Goal: Task Accomplishment & Management: Complete application form

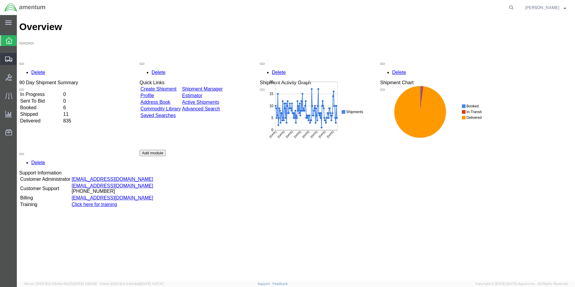
click at [0, 0] on span "Create Shipment" at bounding box center [0, 0] width 0 height 0
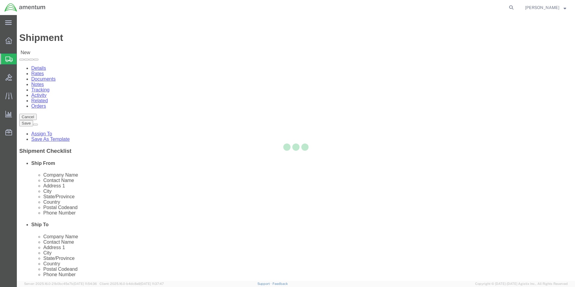
select select
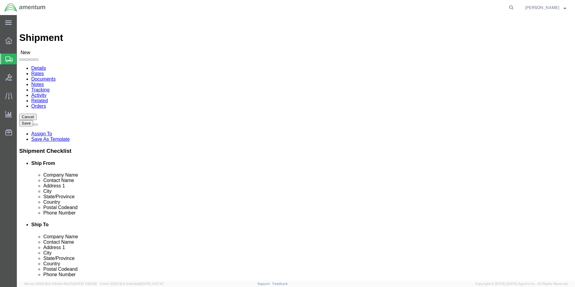
scroll to position [1113, 0]
select select "49918"
select select "WA"
select select "49945"
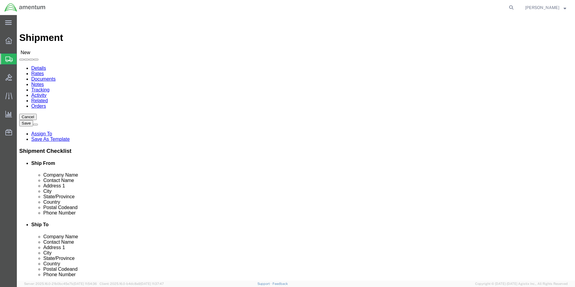
select select "[GEOGRAPHIC_DATA]"
click input "text"
drag, startPoint x: 118, startPoint y: 125, endPoint x: -8, endPoint y: 122, distance: 126.1
click html "Shipment New Details Rates Documents Notes Tracking Activity Related Orders Can…"
type input "[PERSON_NAME]"
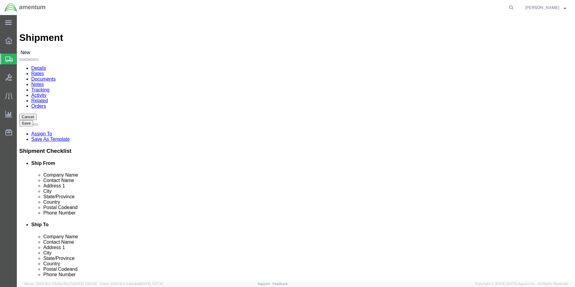
click input "text"
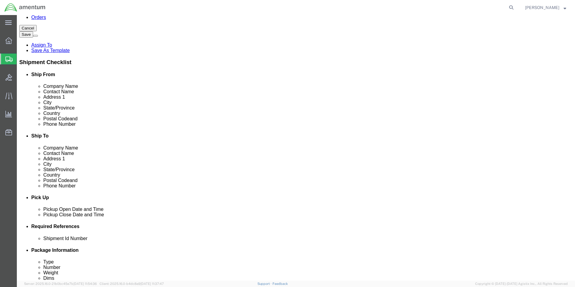
scroll to position [120, 0]
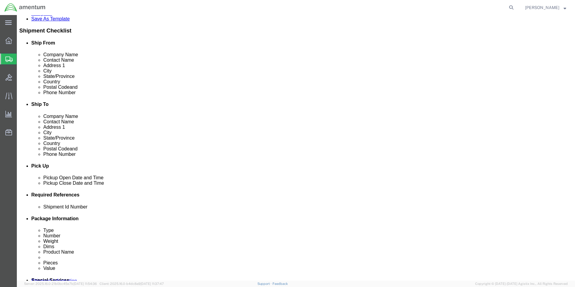
type input "[PERSON_NAME][EMAIL_ADDRESS][PERSON_NAME][DOMAIN_NAME]"
click div "[DATE] 2:00 PM"
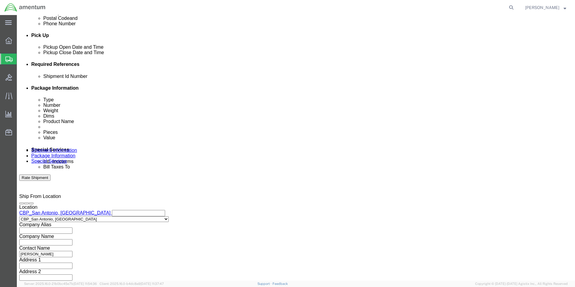
type input "3:00 PM"
click button "Apply"
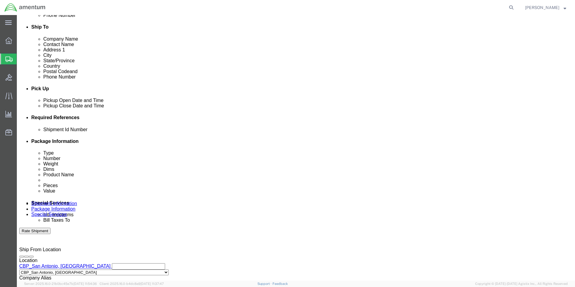
scroll to position [191, 0]
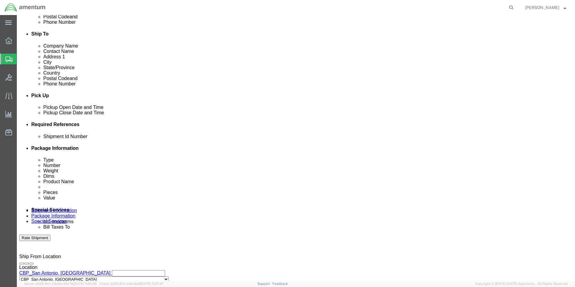
click input "text"
type input "94613"
click button "Add reference"
click select "Select Account Type Activity ID Airline Appointment Number ASN Batch Request # …"
select select "CUSTREF"
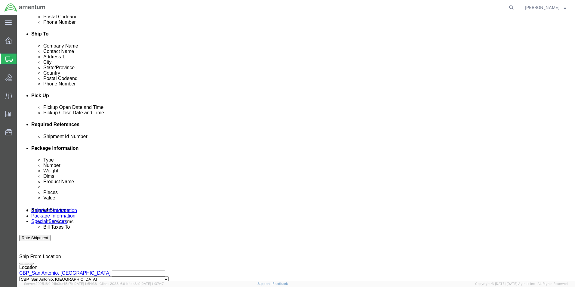
click select "Select Account Type Activity ID Airline Appointment Number ASN Batch Request # …"
click input "text"
paste input "324769"
type input "USAGE 324769"
click button "Add reference"
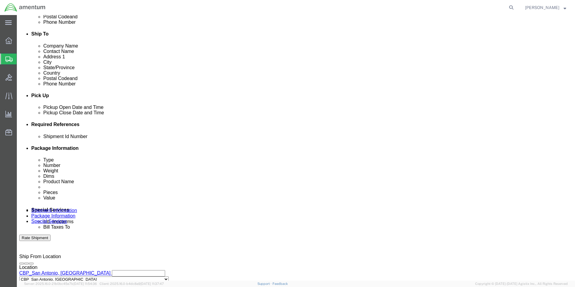
click select "Select Account Type Activity ID Airline Appointment Number ASN Batch Request # …"
select select "DEPT"
click select "Select Account Type Activity ID Airline Appointment Number ASN Batch Request # …"
click input "text"
type input "CBP"
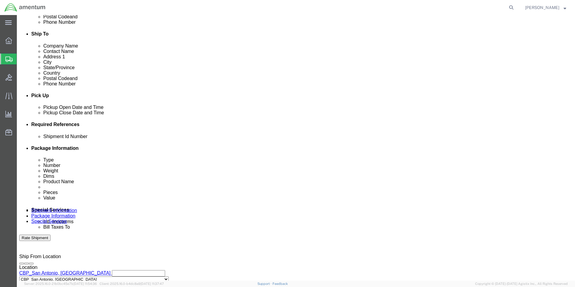
click div "Add reference"
click button "Add reference"
click select "Select Account Type Activity ID Airline Appointment Number ASN Batch Request # …"
select select "PROJNUM"
click select "Select Account Type Activity ID Airline Appointment Number ASN Batch Request # …"
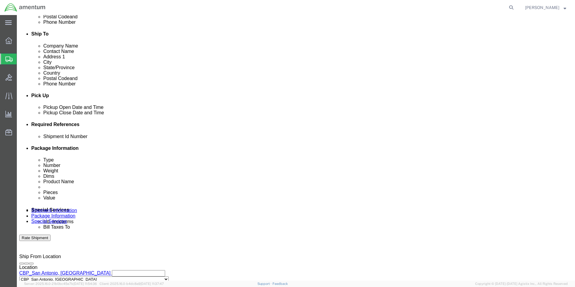
click input "text"
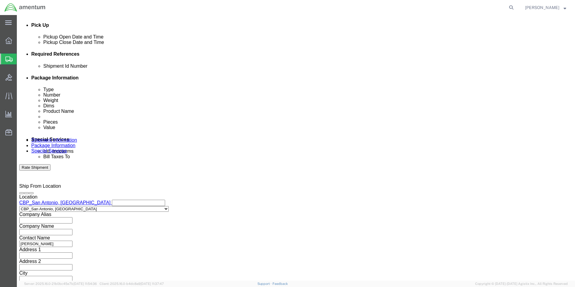
scroll to position [262, 0]
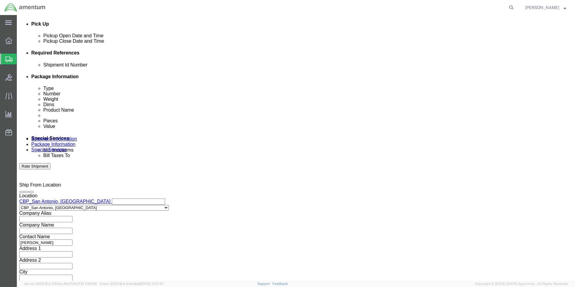
type input "6118.03.03.2219.000.WST.0000"
click button "Continue"
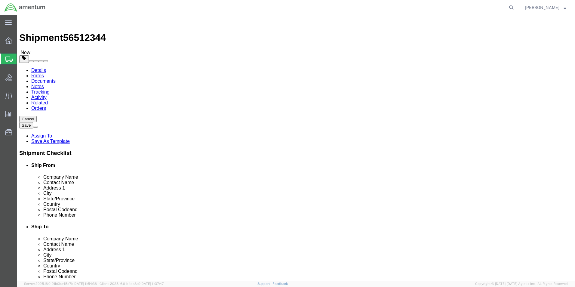
click select "Select BCK Boxes Bale(s) Basket(s) Bolt(s) Bottle(s) Buckets Bulk Bundle(s) Can…"
select select "YRPK"
click select "Select BCK Boxes Bale(s) Basket(s) Bolt(s) Bottle(s) Buckets Bulk Bundle(s) Can…"
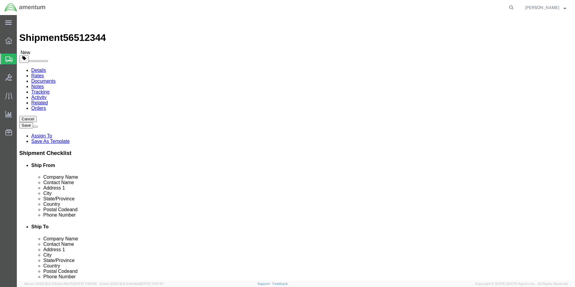
click input "text"
type input "12"
type input "9"
type input "6"
click input "0.00"
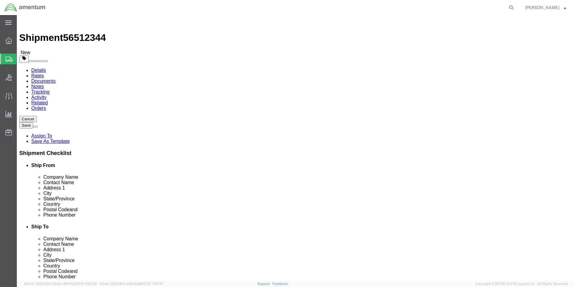
drag, startPoint x: 95, startPoint y: 137, endPoint x: 66, endPoint y: 127, distance: 30.4
click div "0.00 Select kgs lbs"
type input "1"
click link "Add Content"
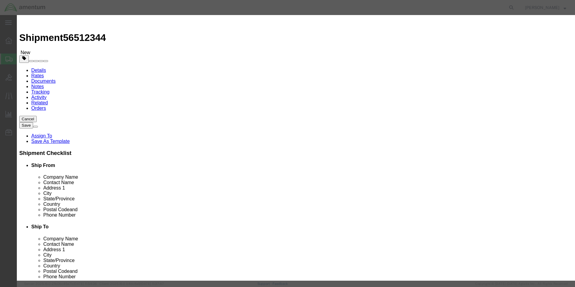
drag, startPoint x: 215, startPoint y: 62, endPoint x: 199, endPoint y: 47, distance: 22.6
click input "text"
type input "E0043-6C0M"
click td "Name: BANDING CLAMP"
select select "USD"
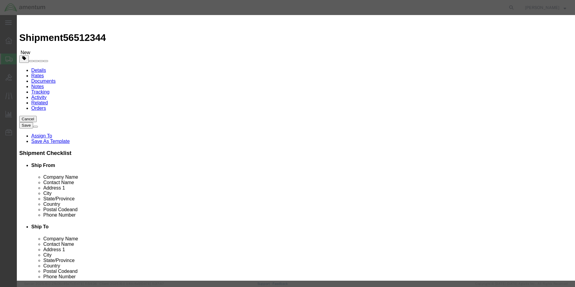
type input "BANDING CLAMP"
type input "E0043-6C0M"
type input "BANDING CLAMP"
click input "text"
type input "10"
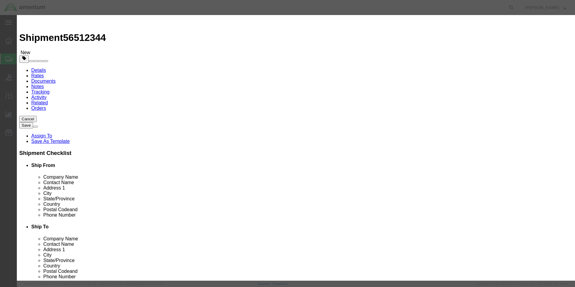
click input "text"
type input "25"
click label "Description"
click button "Save & Close"
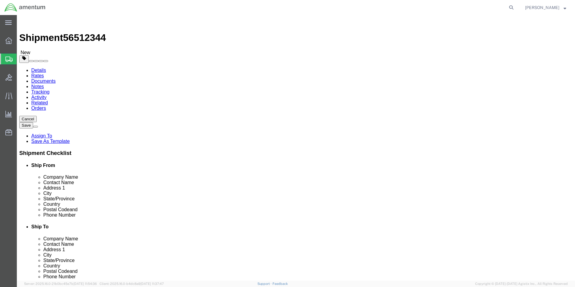
click button "Continue"
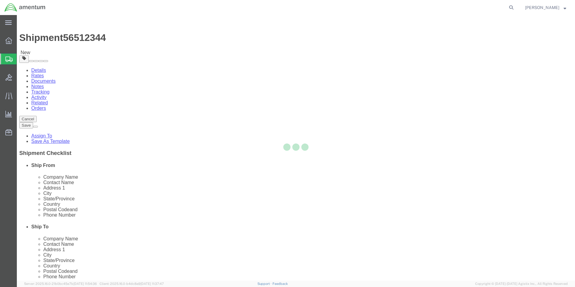
select select
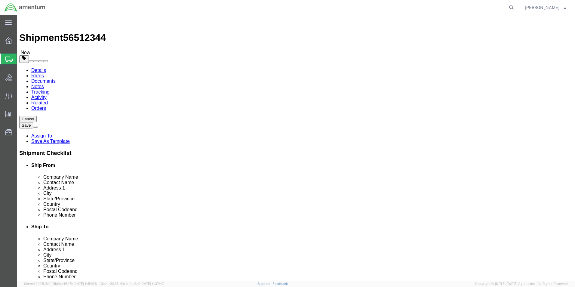
click button "Rate Shipment"
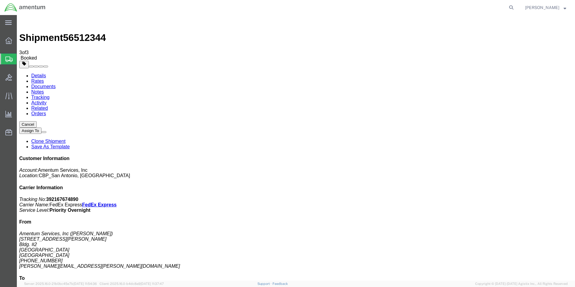
drag, startPoint x: 251, startPoint y: 106, endPoint x: 261, endPoint y: 113, distance: 12.5
click at [42, 73] on link "Details" at bounding box center [38, 75] width 15 height 5
click link "Schedule pickup request"
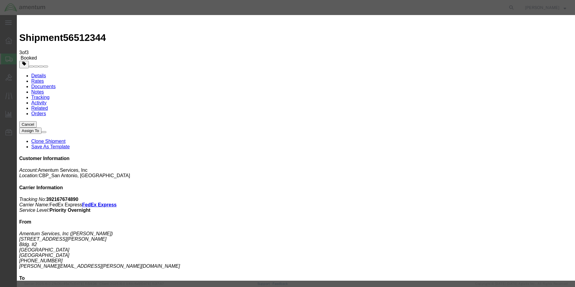
click button "Close"
